Goal: Transaction & Acquisition: Download file/media

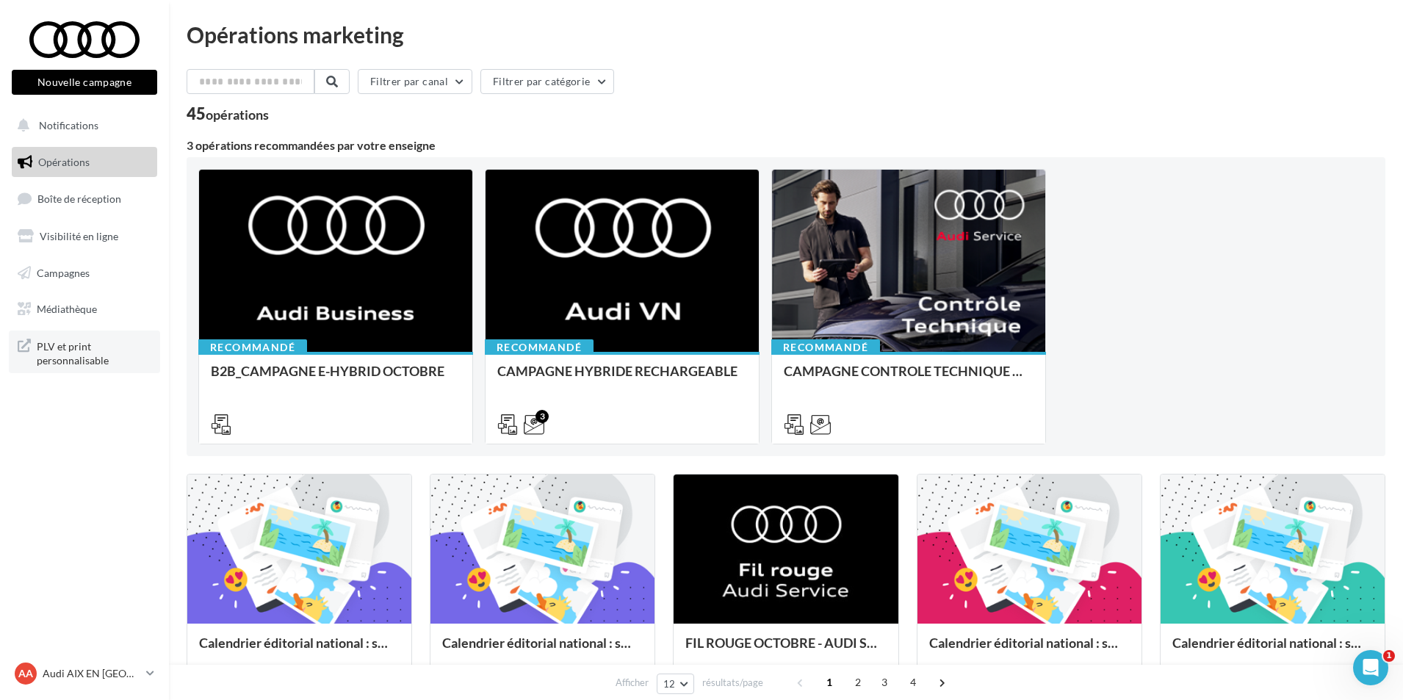
click at [77, 349] on span "PLV et print personnalisable" at bounding box center [94, 353] width 115 height 32
click at [84, 314] on span "Médiathèque" at bounding box center [67, 309] width 60 height 12
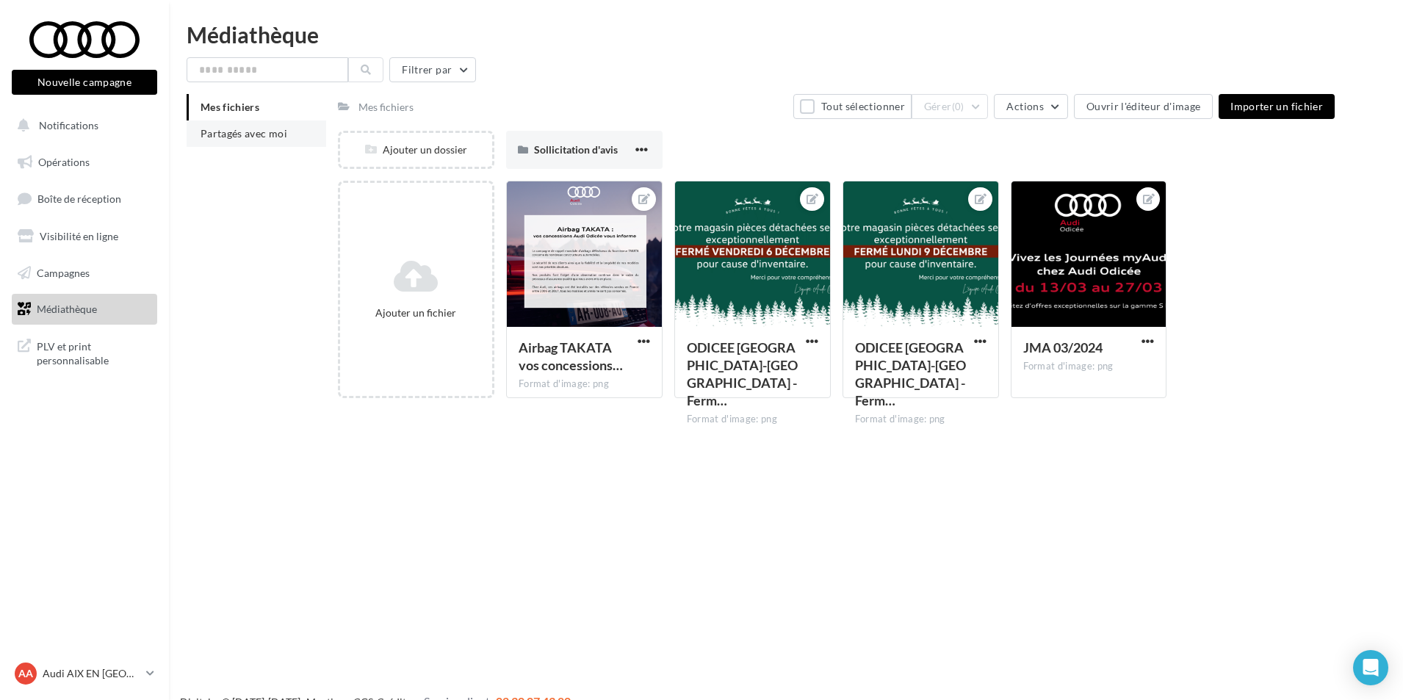
click at [263, 133] on span "Partagés avec moi" at bounding box center [244, 133] width 87 height 12
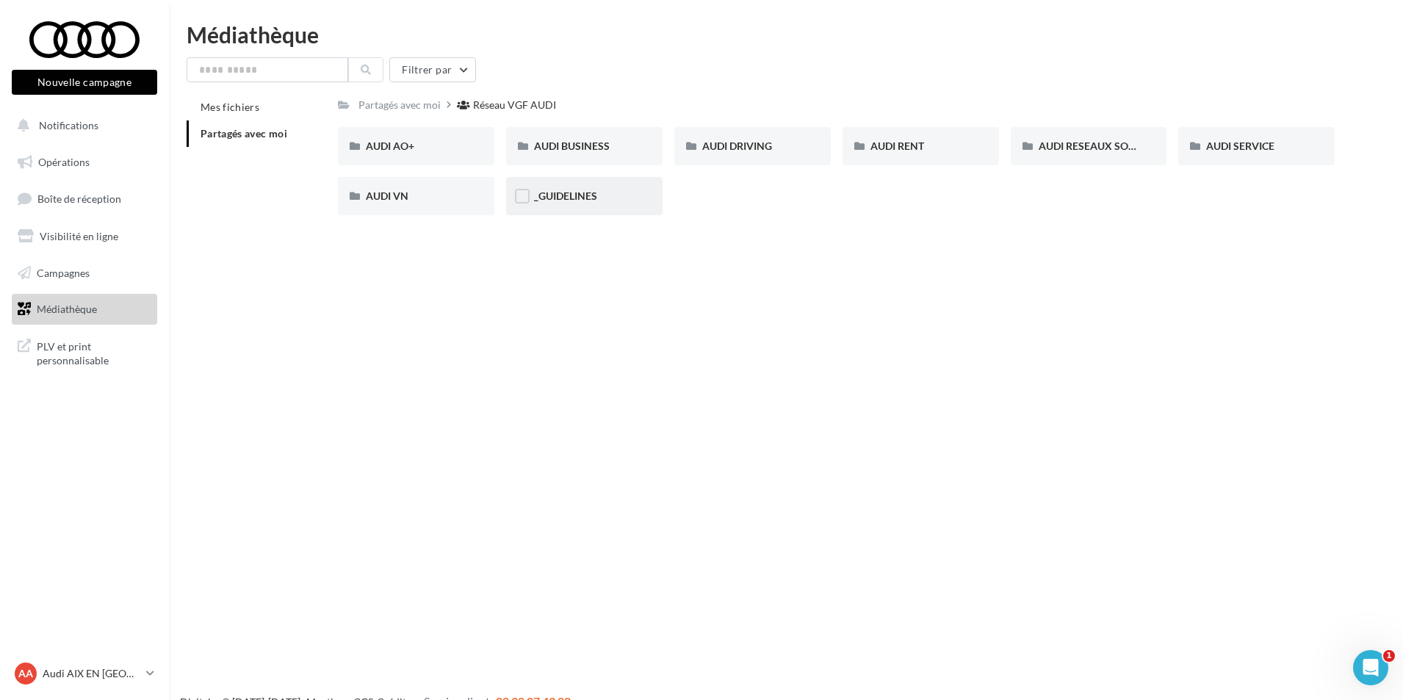
click at [578, 209] on div "_GUIDELINES" at bounding box center [584, 196] width 156 height 38
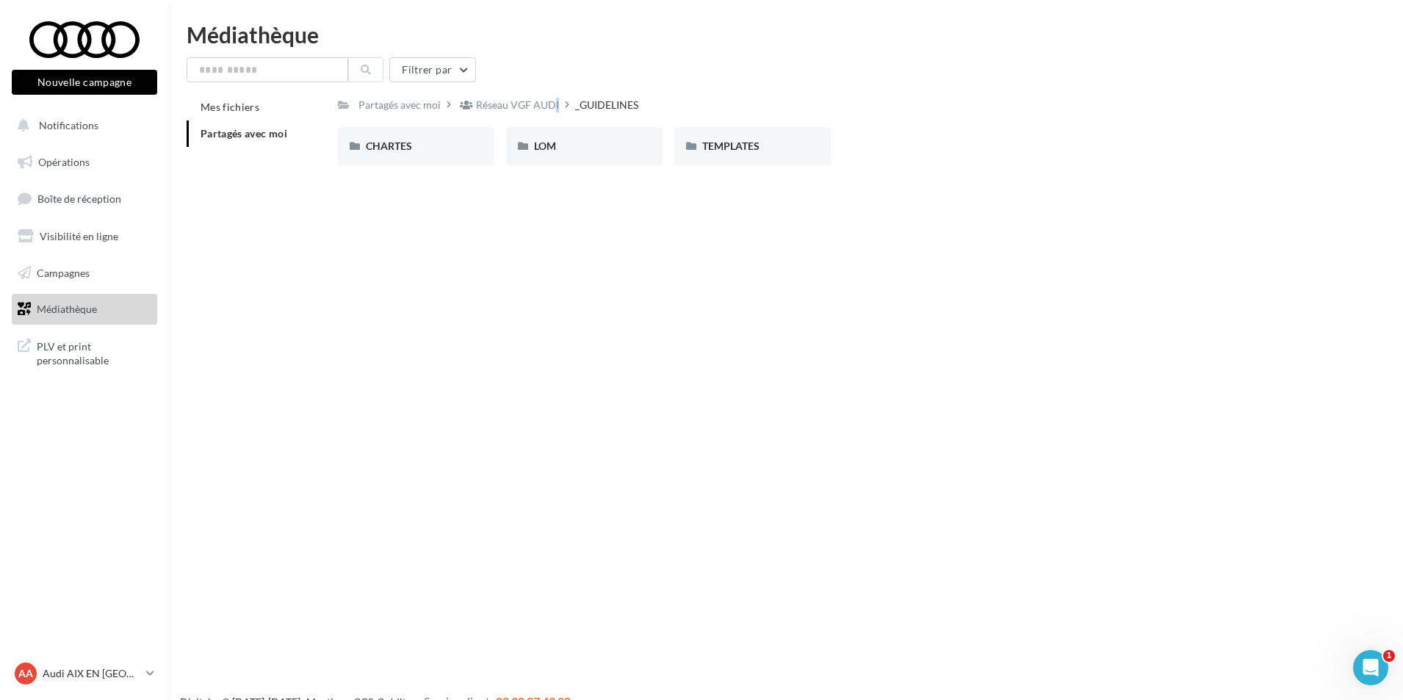
drag, startPoint x: 534, startPoint y: 108, endPoint x: 503, endPoint y: 169, distance: 68.7
click at [535, 108] on div "Réseau VGF AUDI" at bounding box center [517, 105] width 83 height 15
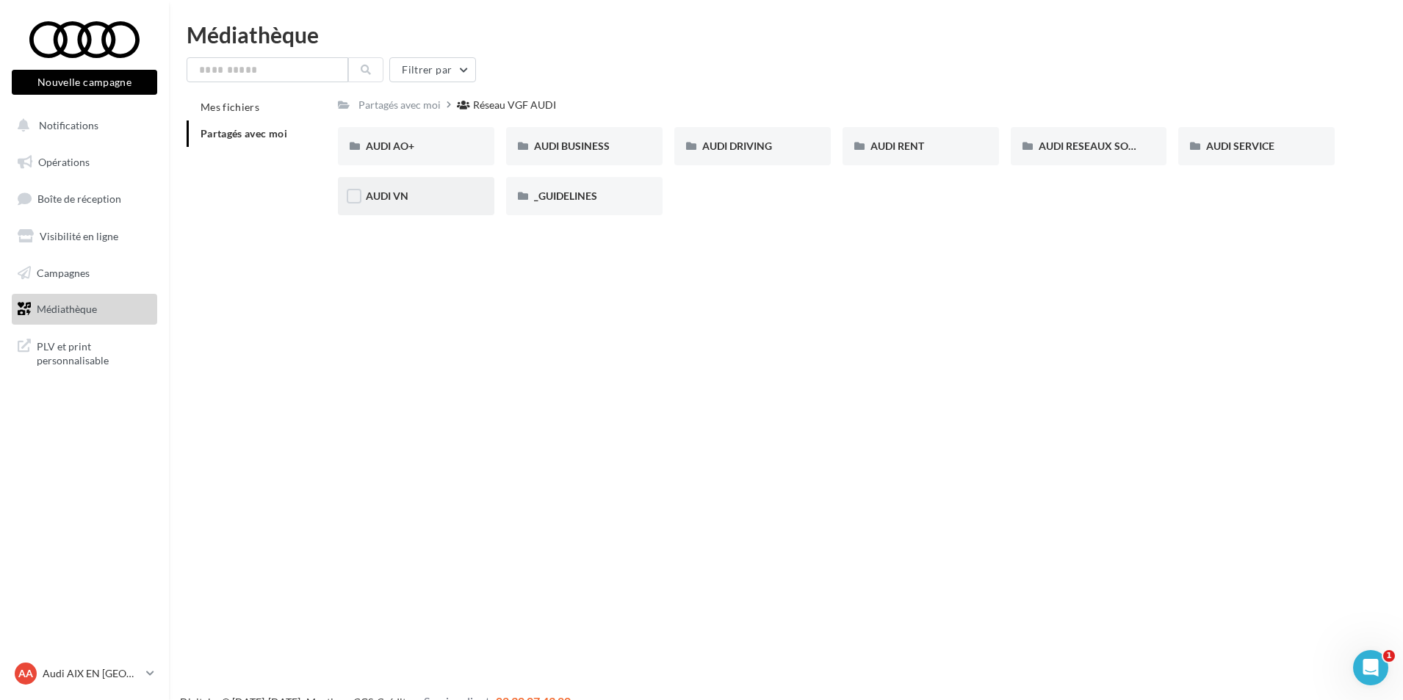
click at [381, 206] on div "AUDI VN" at bounding box center [416, 196] width 156 height 38
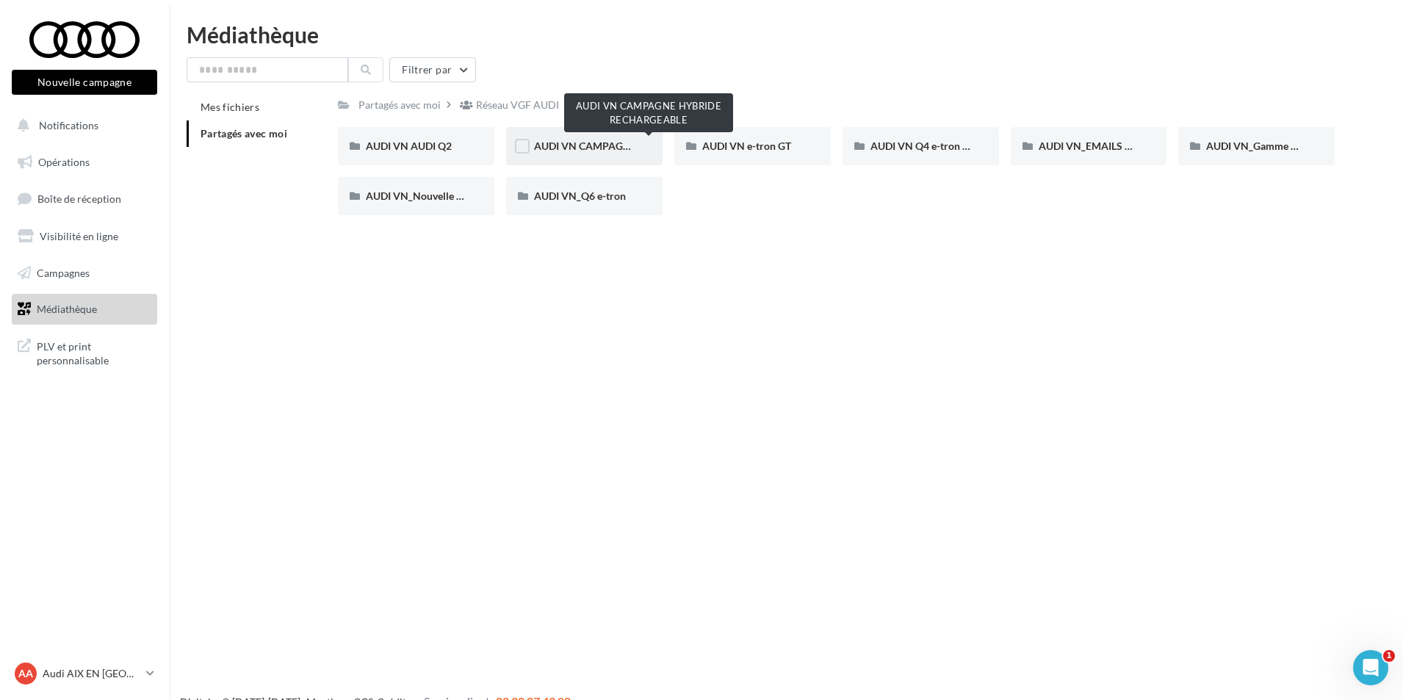
click at [558, 149] on span "AUDI VN CAMPAGNE HYBRIDE RECHARGEABLE" at bounding box center [649, 146] width 231 height 12
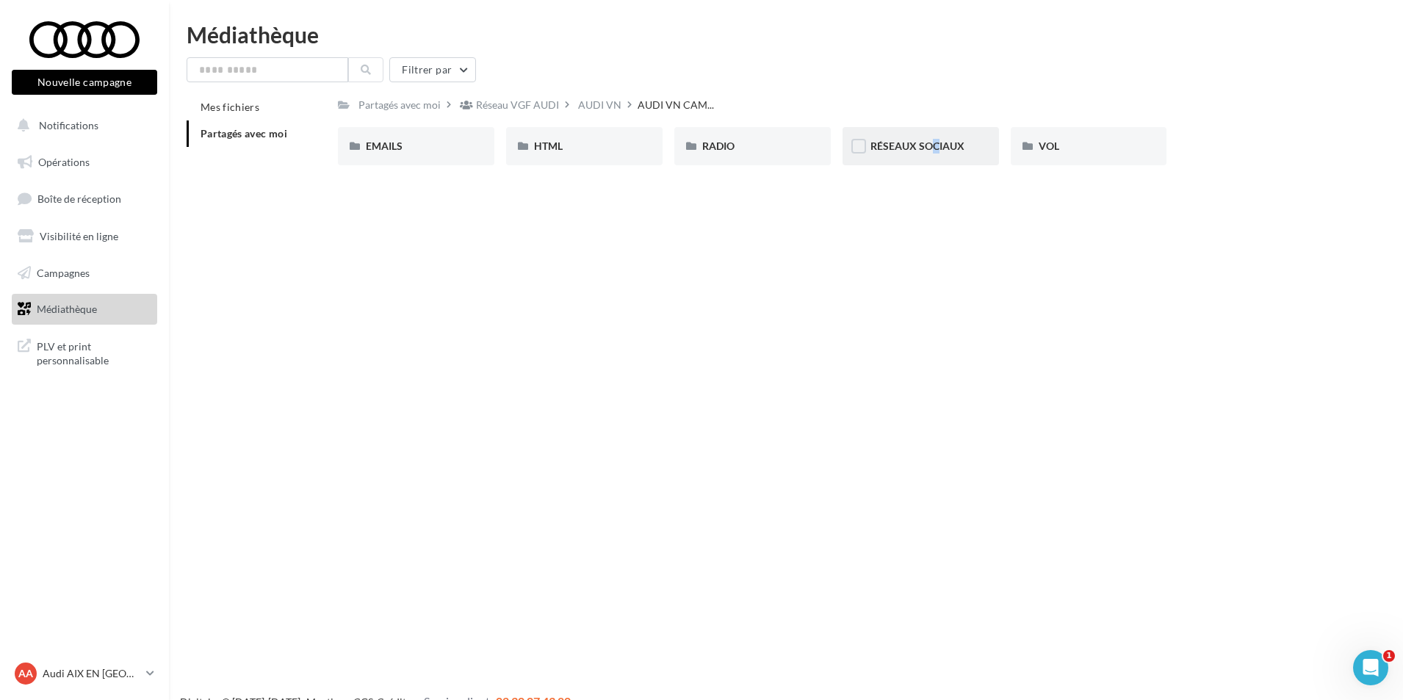
click at [922, 139] on div "RÉSEAUX SOCIAUX" at bounding box center [921, 146] width 101 height 15
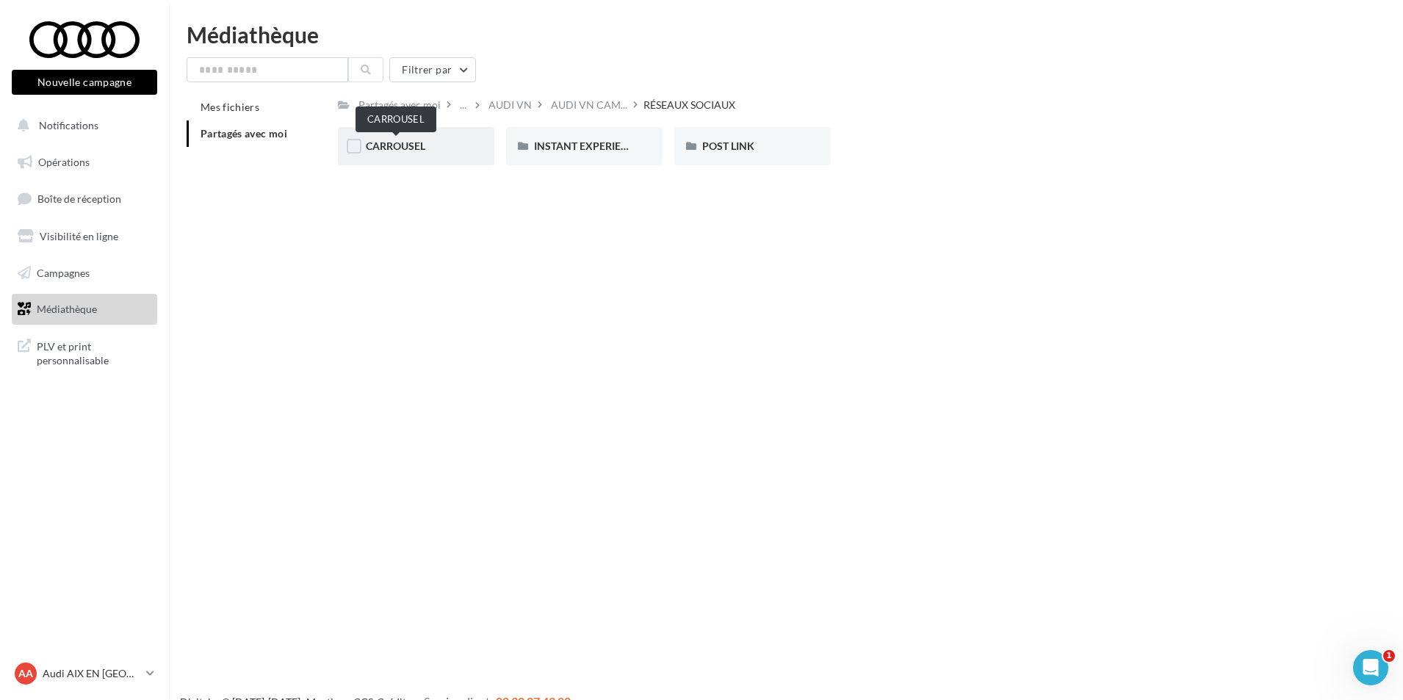
click at [386, 145] on span "CARROUSEL" at bounding box center [396, 146] width 60 height 12
click at [599, 156] on div "Q3 e-hybrid" at bounding box center [584, 146] width 156 height 38
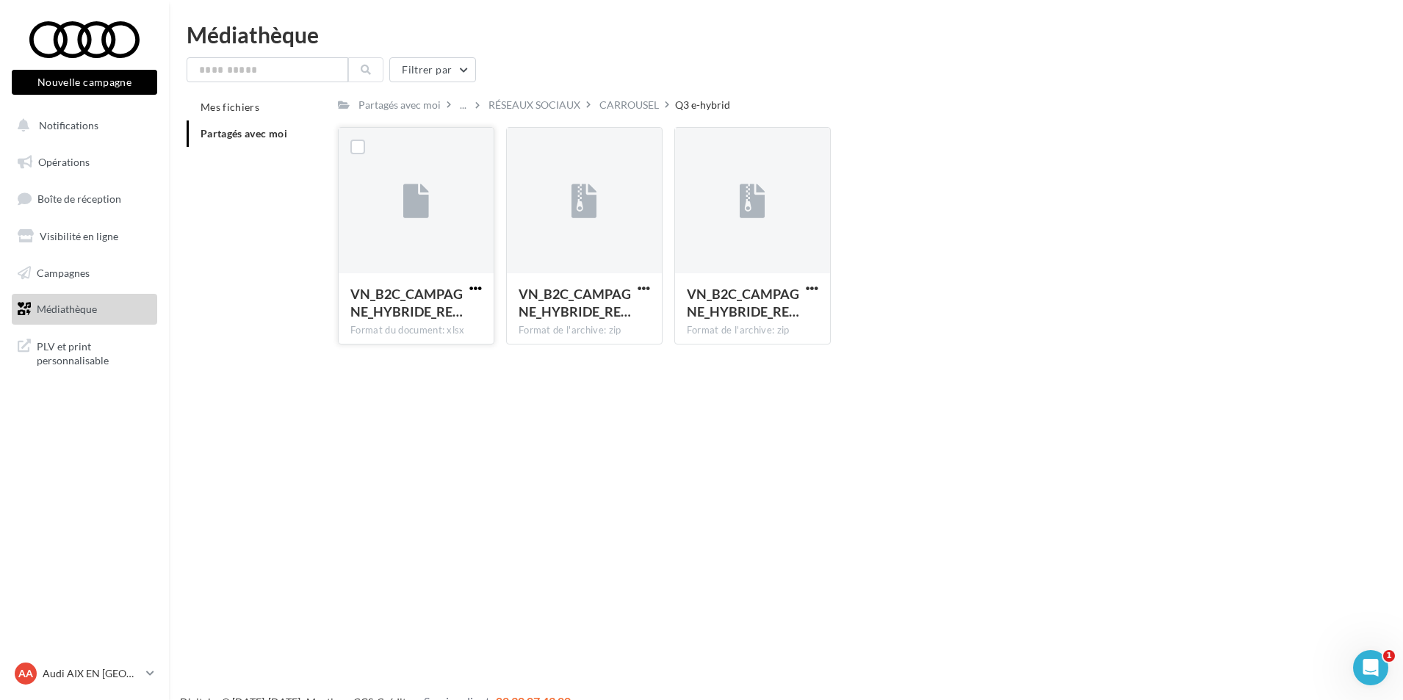
click at [475, 287] on span "button" at bounding box center [475, 288] width 12 height 12
click at [475, 319] on button "Télécharger" at bounding box center [411, 317] width 147 height 38
click at [507, 101] on div "RÉSEAUX SOCIAUX" at bounding box center [535, 105] width 92 height 15
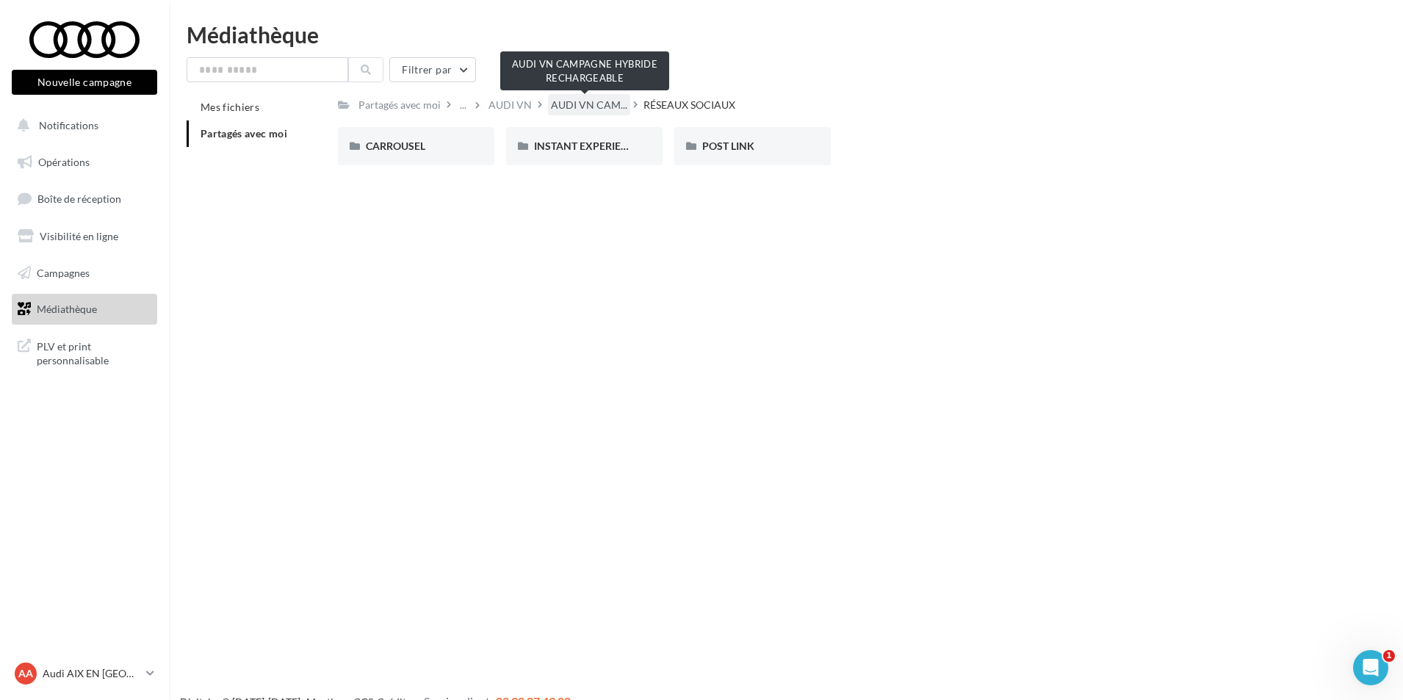
click at [561, 102] on span "AUDI VN CAM..." at bounding box center [589, 105] width 76 height 15
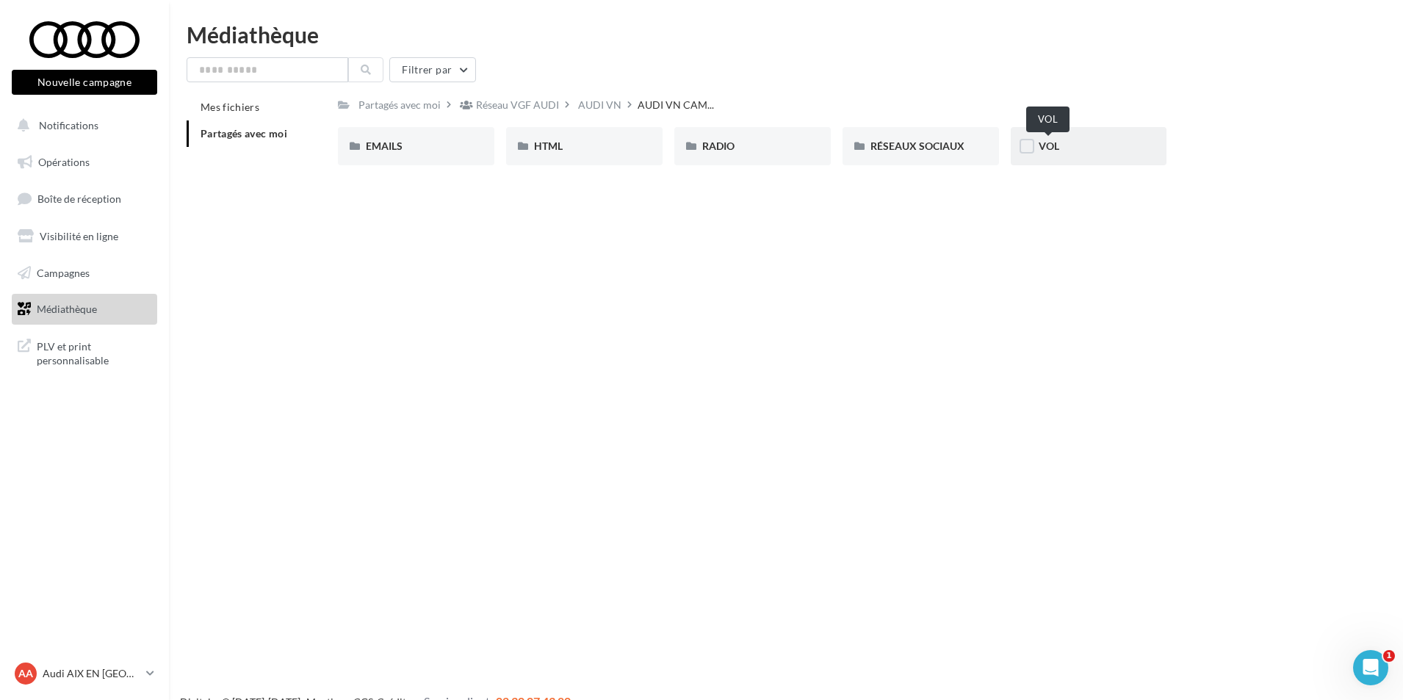
click at [1046, 143] on span "VOL" at bounding box center [1049, 146] width 21 height 12
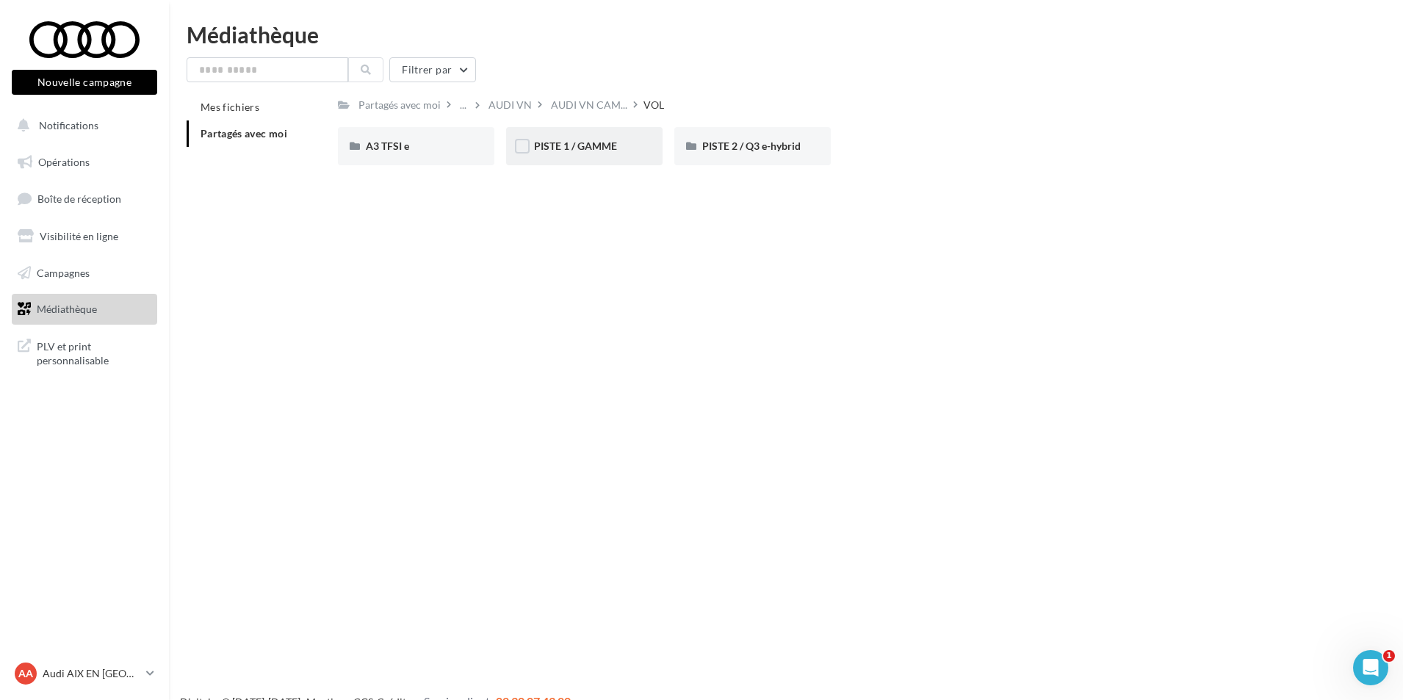
click at [552, 150] on span "PISTE 1 / GAMME" at bounding box center [575, 146] width 83 height 12
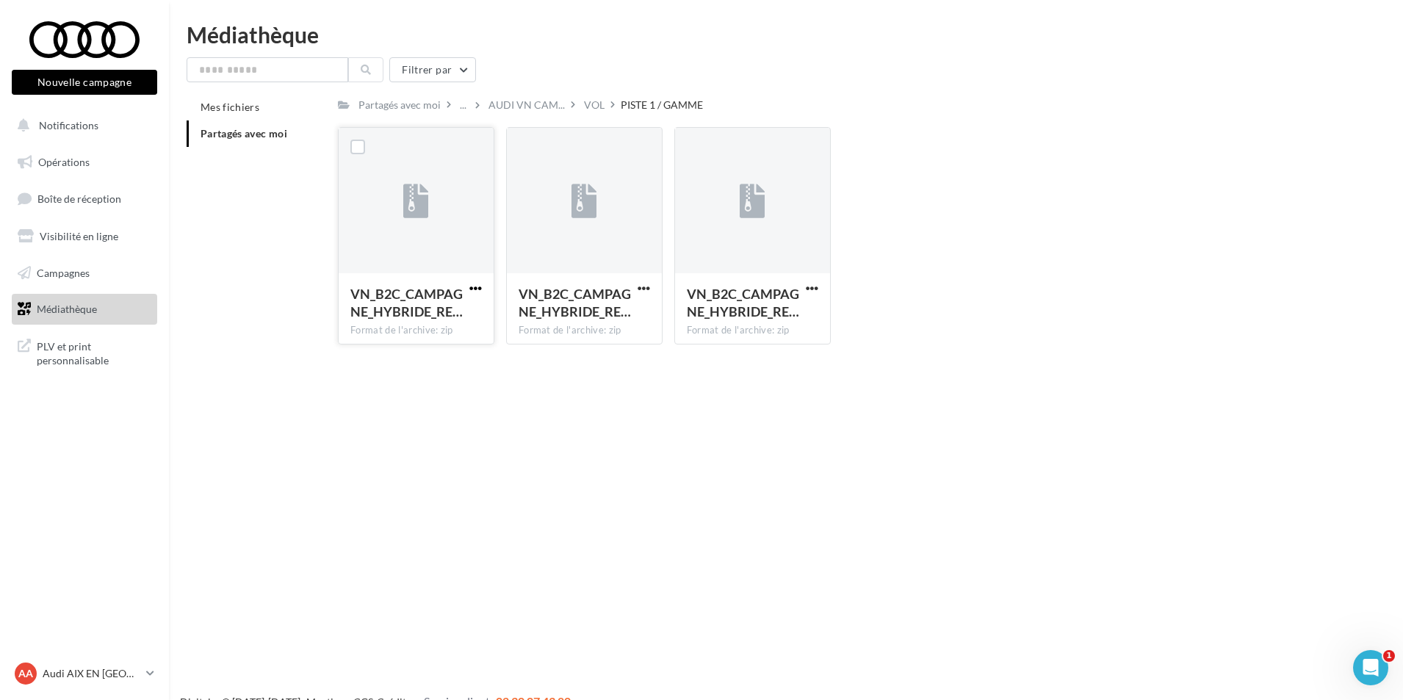
click at [476, 285] on span "button" at bounding box center [475, 288] width 12 height 12
click at [472, 315] on button "Télécharger" at bounding box center [411, 317] width 147 height 38
click at [473, 290] on span "button" at bounding box center [475, 288] width 12 height 12
click at [522, 389] on div "Nouvelle campagne Nouvelle campagne Notifications Opérations Boîte de réception…" at bounding box center [701, 374] width 1403 height 700
drag, startPoint x: 810, startPoint y: 287, endPoint x: 802, endPoint y: 292, distance: 9.0
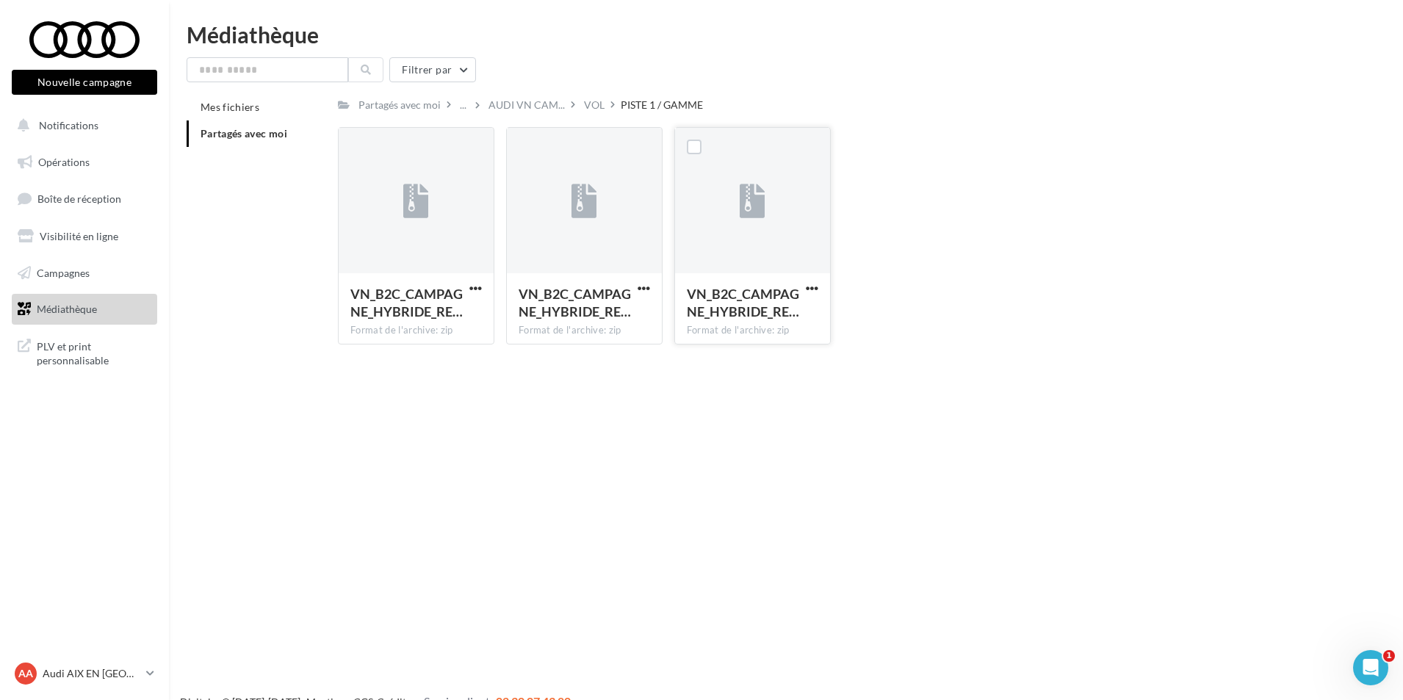
click at [810, 287] on span "button" at bounding box center [812, 288] width 12 height 12
click at [778, 309] on button "Télécharger" at bounding box center [747, 317] width 147 height 38
